Goal: Obtain resource: Download file/media

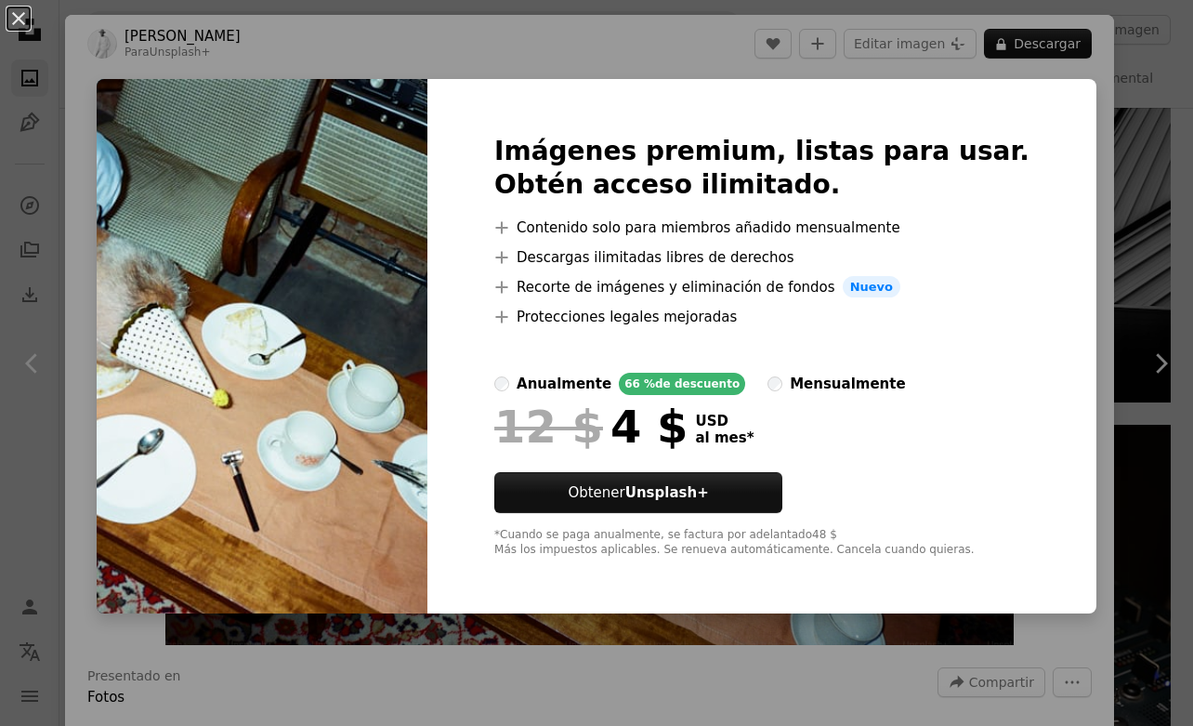
scroll to position [8, 0]
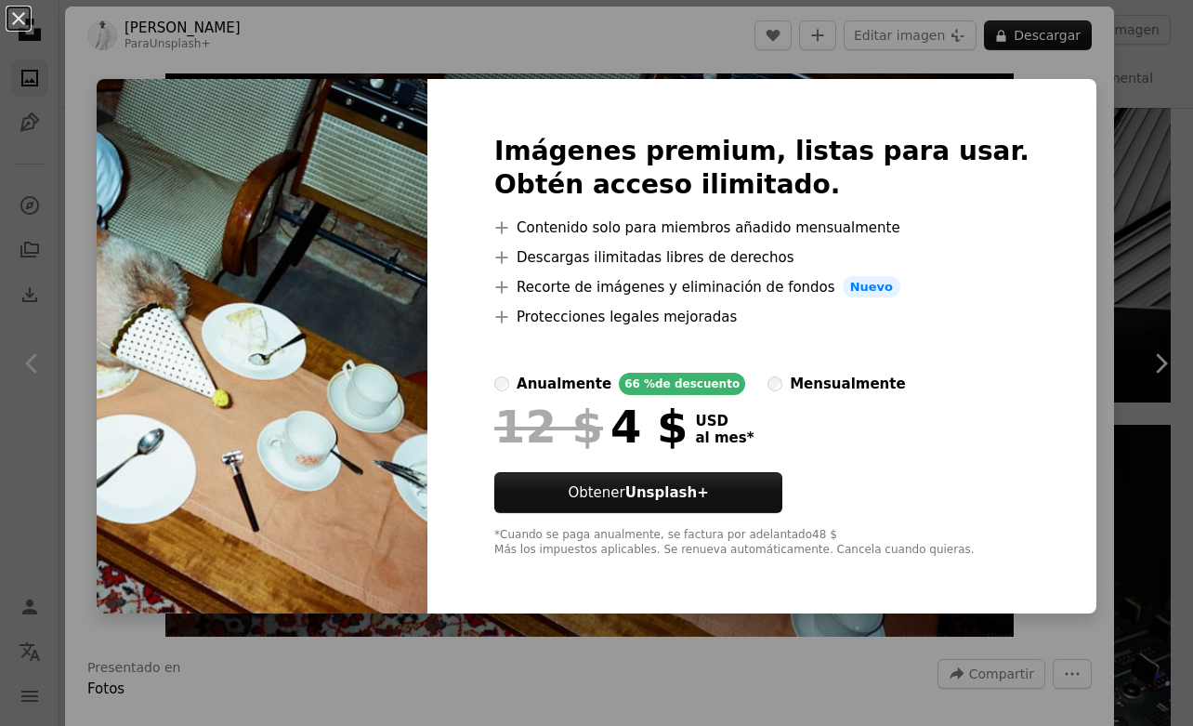
click at [1064, 170] on div "An X shape Imágenes premium, listas para usar. Obtén acceso ilimitado. A plus s…" at bounding box center [596, 363] width 1193 height 726
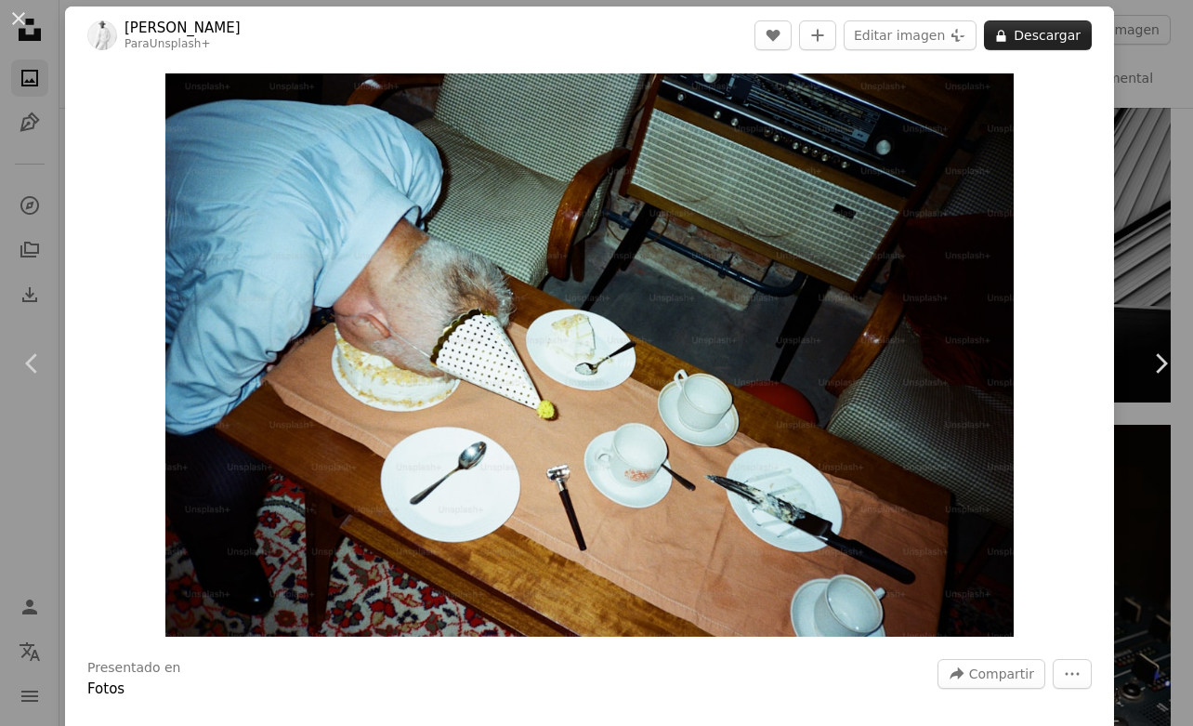
click at [1050, 36] on button "A lock Descargar" at bounding box center [1038, 35] width 108 height 30
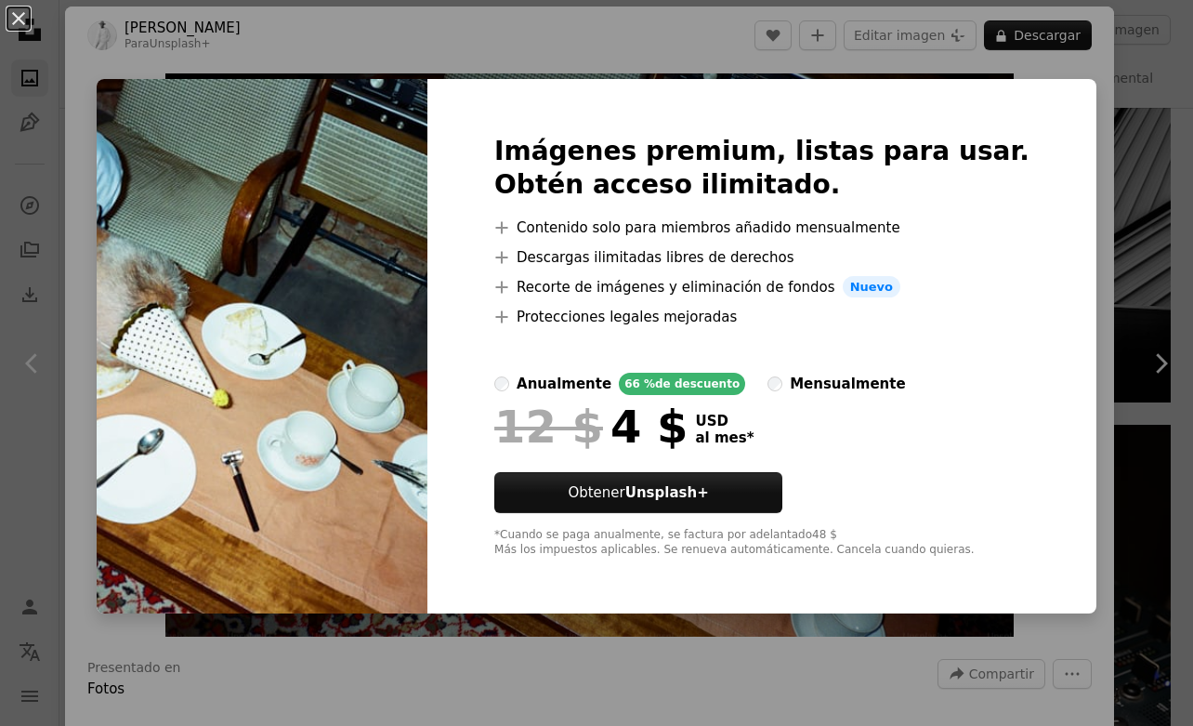
click at [1068, 127] on div "An X shape Imágenes premium, listas para usar. Obtén acceso ilimitado. A plus s…" at bounding box center [596, 363] width 1193 height 726
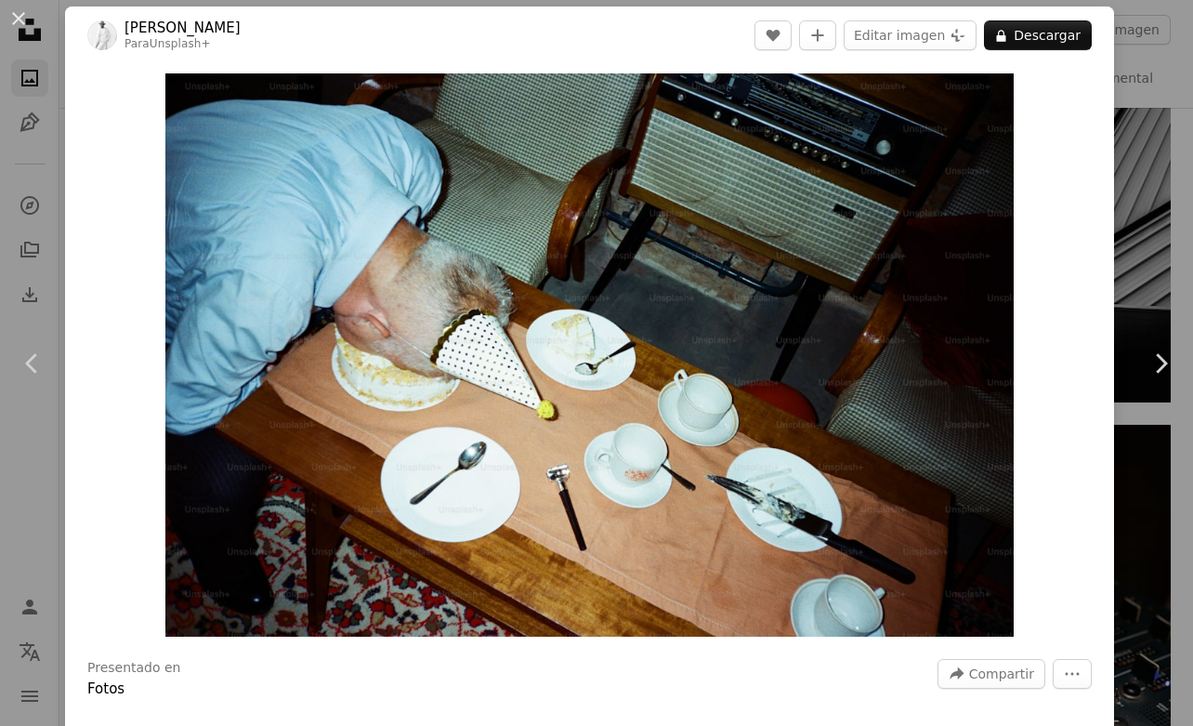
click at [1147, 156] on div "An X shape Chevron left Chevron right [PERSON_NAME] Para Unsplash+ A heart A pl…" at bounding box center [596, 363] width 1193 height 726
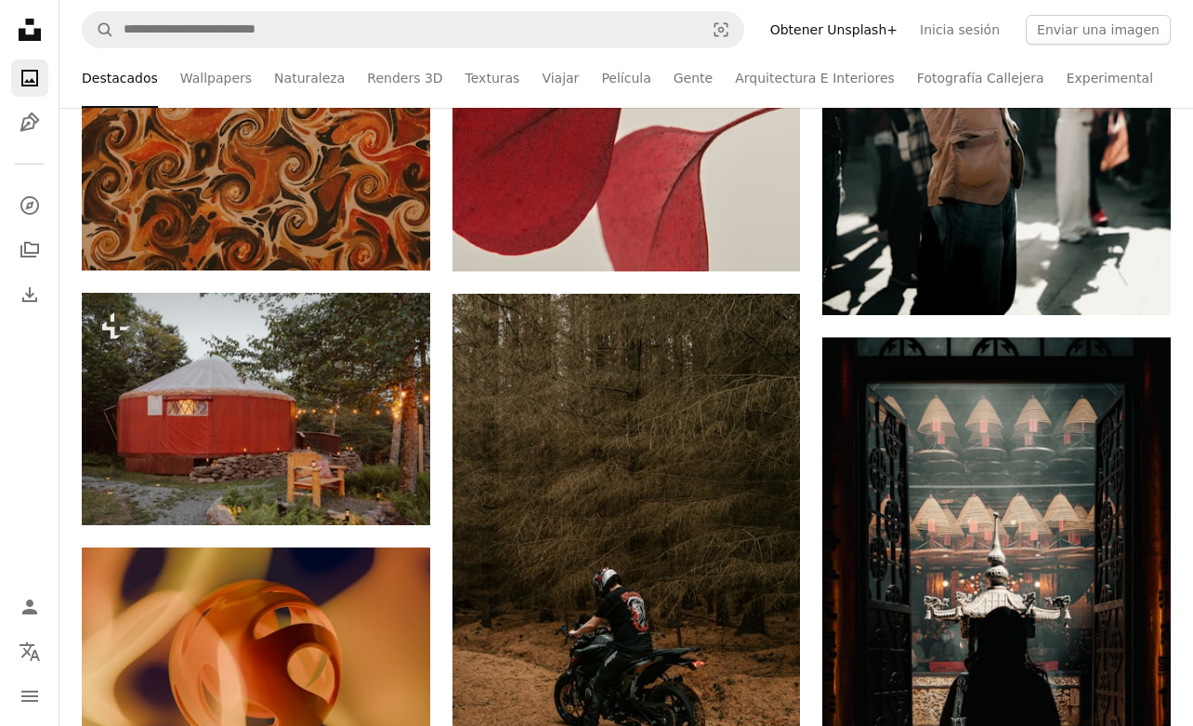
scroll to position [33480, 0]
